Goal: Check status

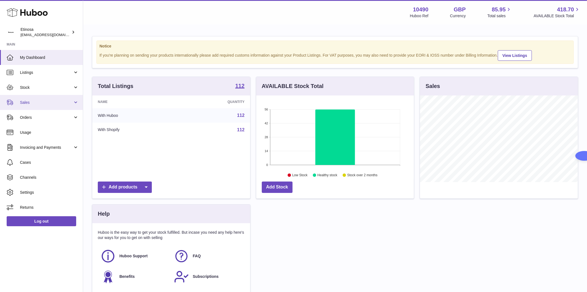
click at [36, 104] on span "Sales" at bounding box center [46, 102] width 53 height 5
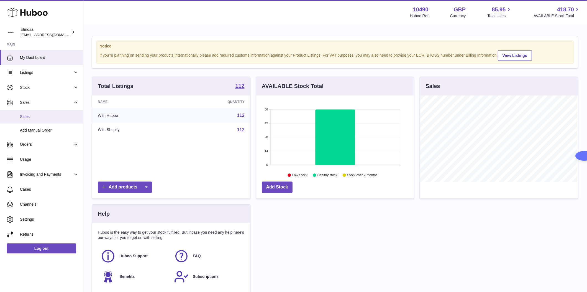
click at [59, 117] on span "Sales" at bounding box center [49, 116] width 59 height 5
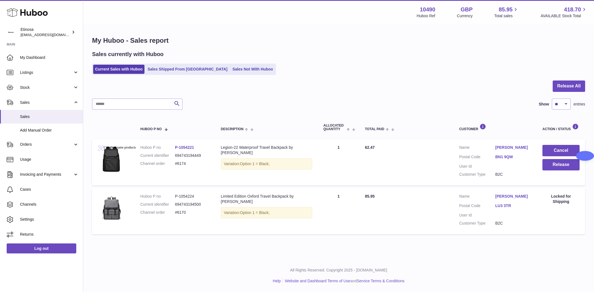
click at [464, 248] on div "Menu Huboo 10490 Huboo Ref GBP Currency 85.95 Total sales 418.70 AVAILABLE Stoc…" at bounding box center [338, 129] width 510 height 259
drag, startPoint x: 192, startPoint y: 212, endPoint x: 174, endPoint y: 210, distance: 18.1
click at [174, 210] on dl "Huboo P no P-1054224 Current identifier 694743194500 Channel order #6170" at bounding box center [174, 205] width 69 height 24
copy dl "#6170"
drag, startPoint x: 187, startPoint y: 165, endPoint x: 174, endPoint y: 163, distance: 13.3
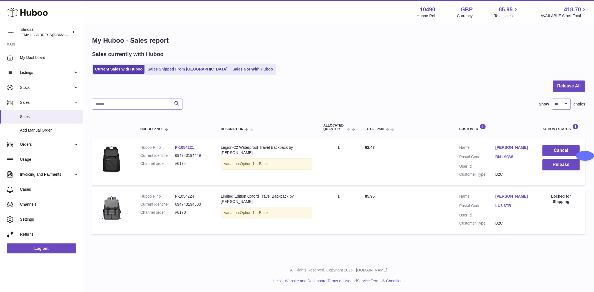
click at [174, 163] on dl "Huboo P no P-1054221 Current identifier 694743194449 Channel order #6174" at bounding box center [174, 157] width 69 height 24
copy dl "#6174"
